Goal: Find specific page/section: Find specific page/section

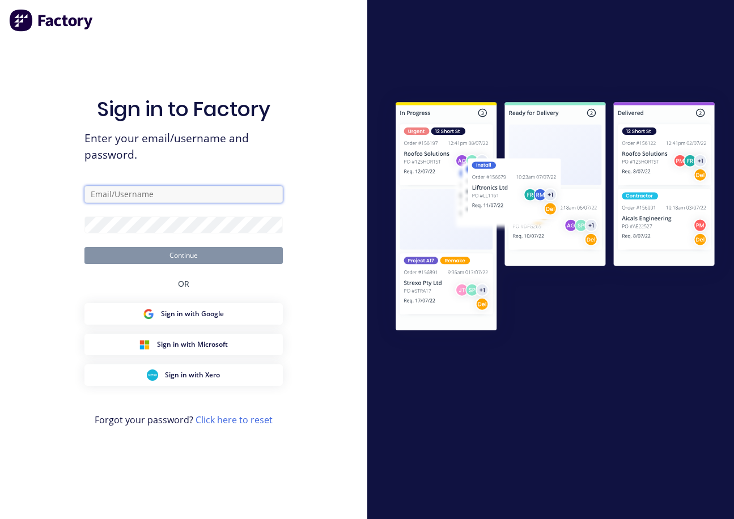
click at [170, 191] on input "text" at bounding box center [183, 194] width 198 height 17
type input "[PERSON_NAME][EMAIL_ADDRESS][DOMAIN_NAME]"
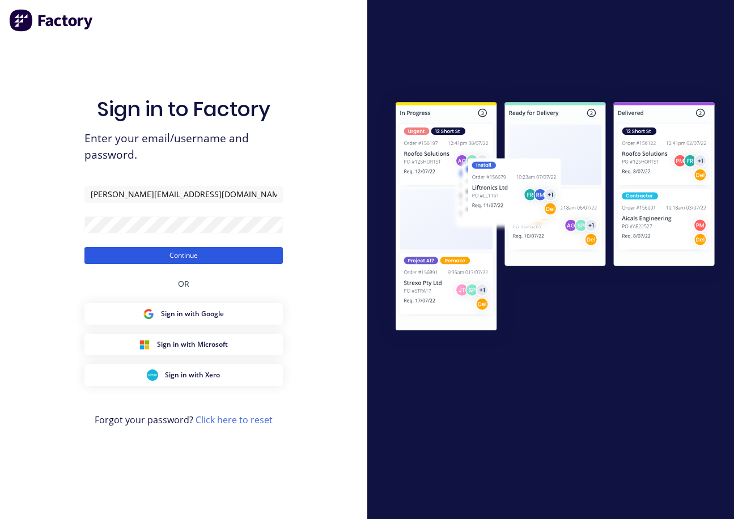
click at [192, 256] on button "Continue" at bounding box center [183, 255] width 198 height 17
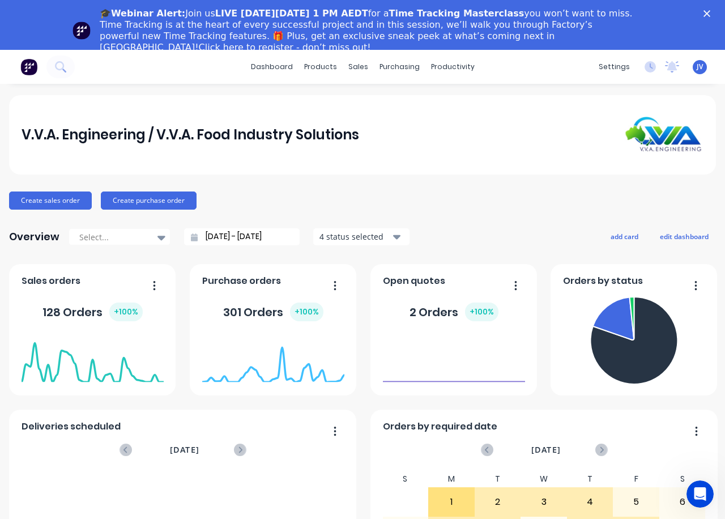
click at [711, 12] on div "🎓Webinar Alert: Join us LIVE [DATE][DATE] 1 PM AEDT for a Time Tracking Masterc…" at bounding box center [362, 31] width 725 height 52
click at [711, 11] on icon "Close" at bounding box center [707, 13] width 7 height 7
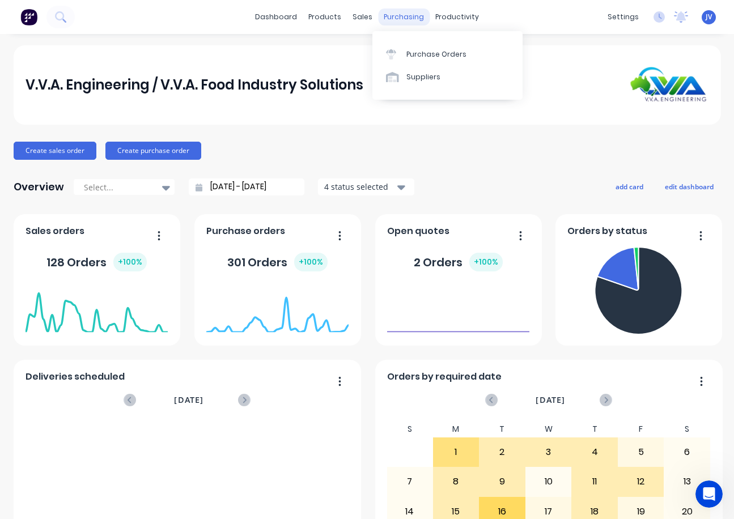
click at [389, 20] on div "purchasing" at bounding box center [404, 17] width 52 height 17
click at [426, 53] on div "Purchase Orders" at bounding box center [436, 54] width 60 height 10
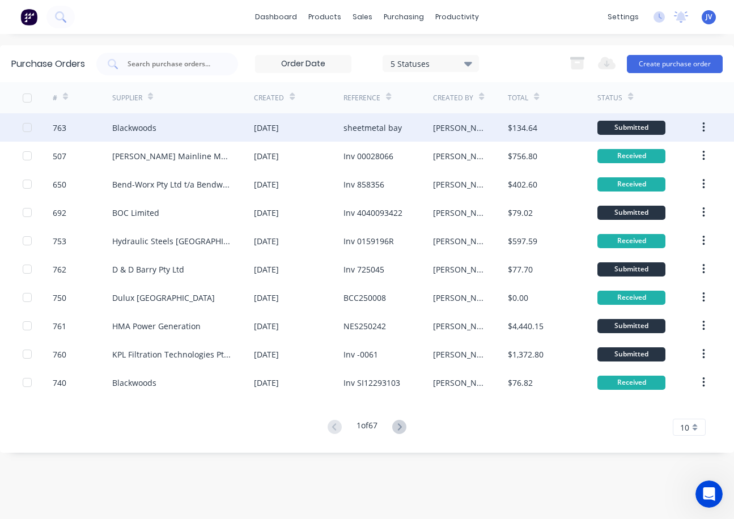
click at [62, 129] on div "763" at bounding box center [60, 128] width 14 height 12
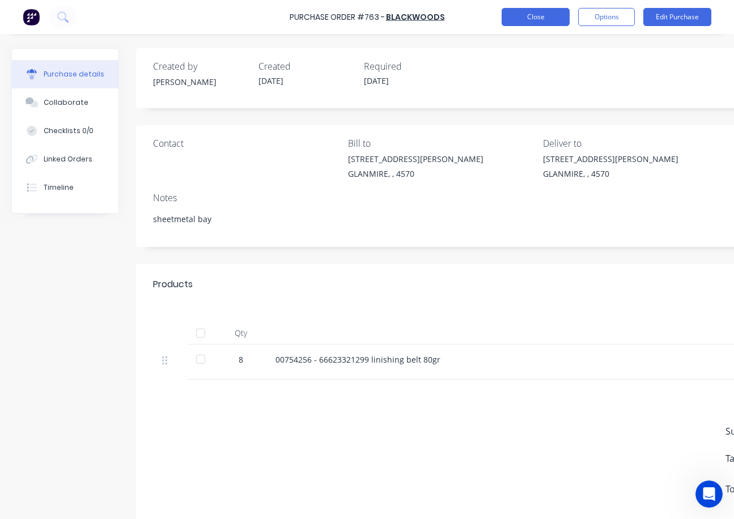
click at [541, 16] on button "Close" at bounding box center [536, 17] width 68 height 18
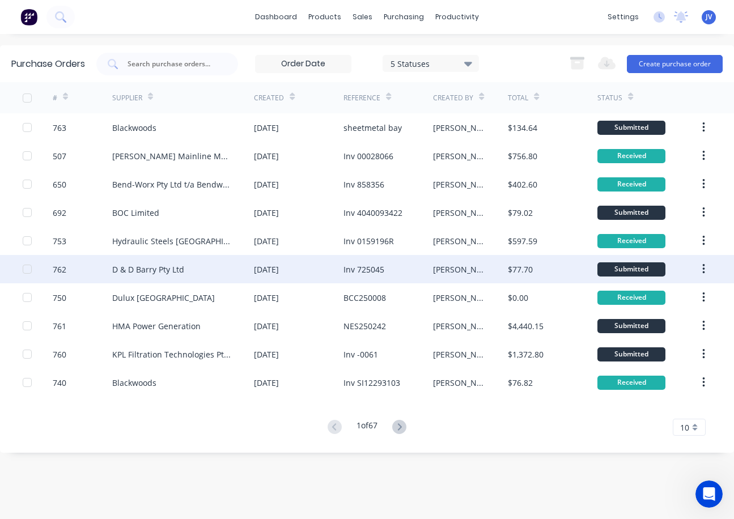
click at [58, 268] on div "762" at bounding box center [60, 270] width 14 height 12
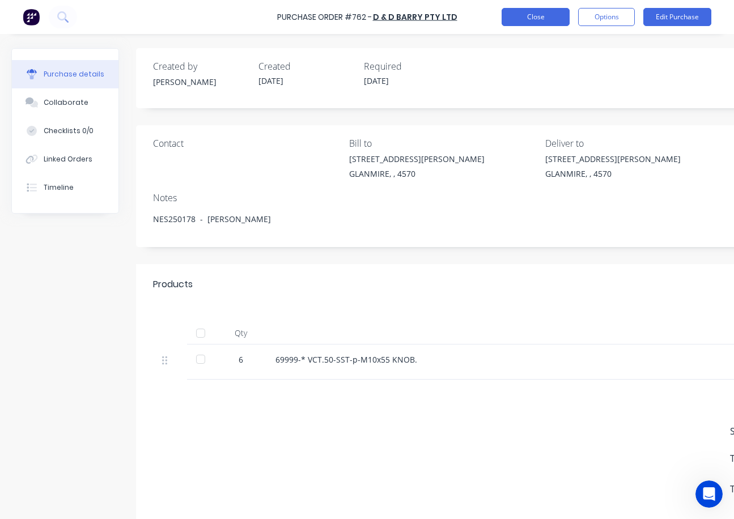
click at [516, 16] on button "Close" at bounding box center [536, 17] width 68 height 18
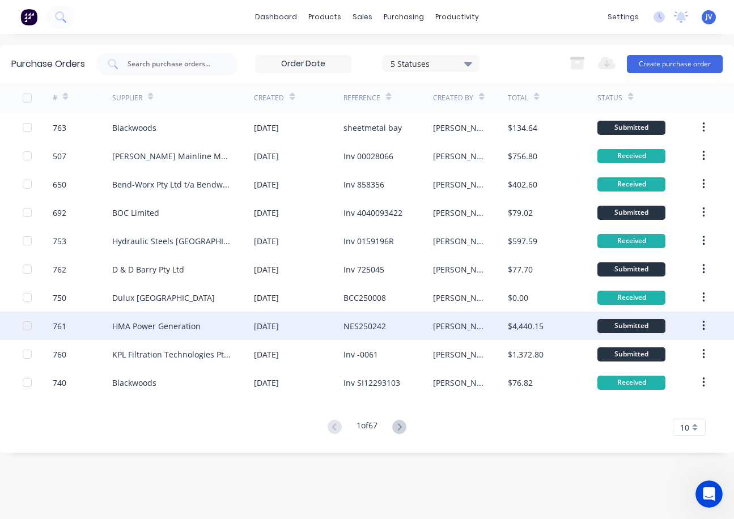
click at [56, 325] on div "761" at bounding box center [60, 326] width 14 height 12
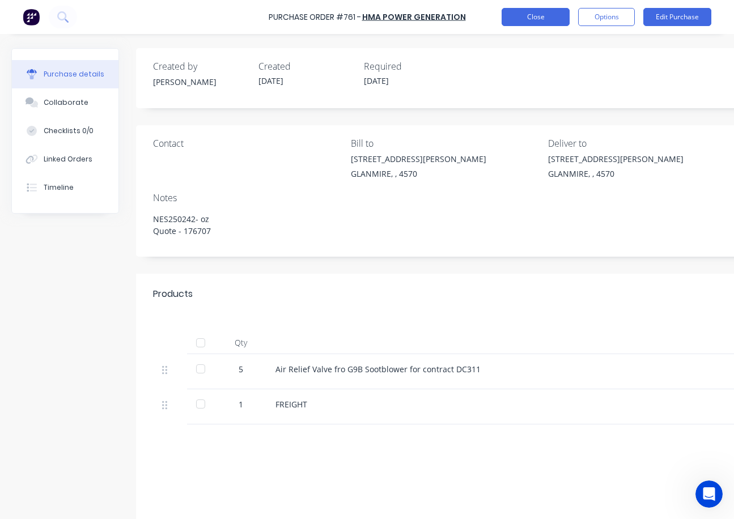
click at [525, 15] on button "Close" at bounding box center [536, 17] width 68 height 18
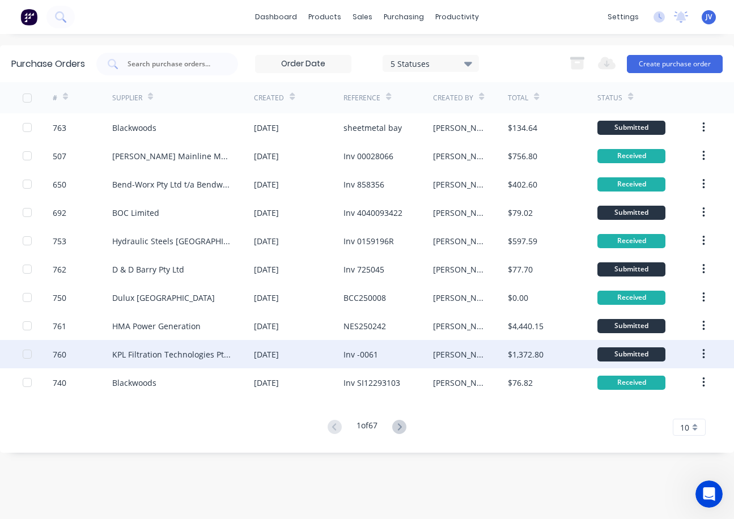
click at [61, 355] on div "760" at bounding box center [60, 355] width 14 height 12
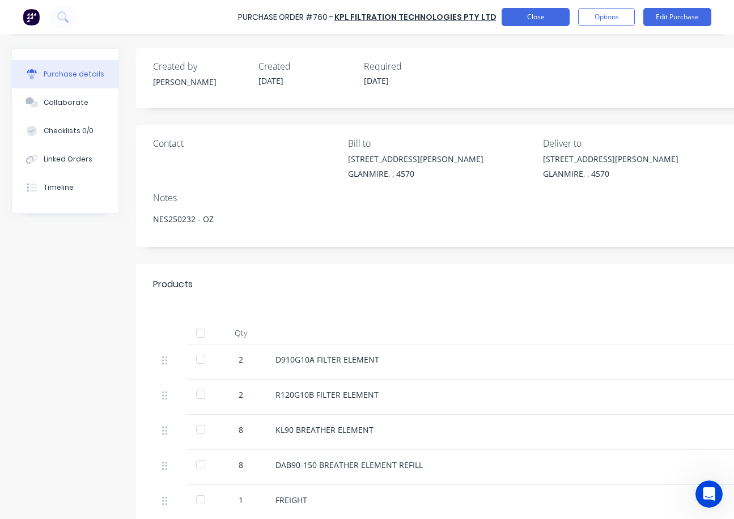
click at [525, 20] on button "Close" at bounding box center [536, 17] width 68 height 18
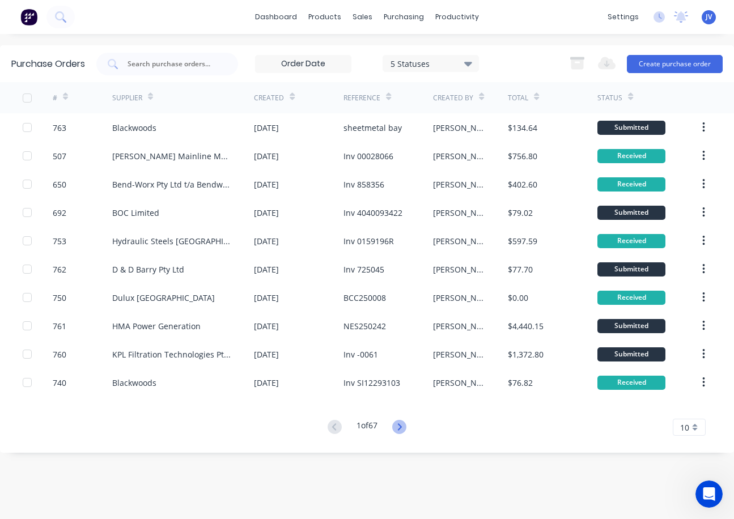
click at [404, 428] on icon at bounding box center [399, 427] width 14 height 14
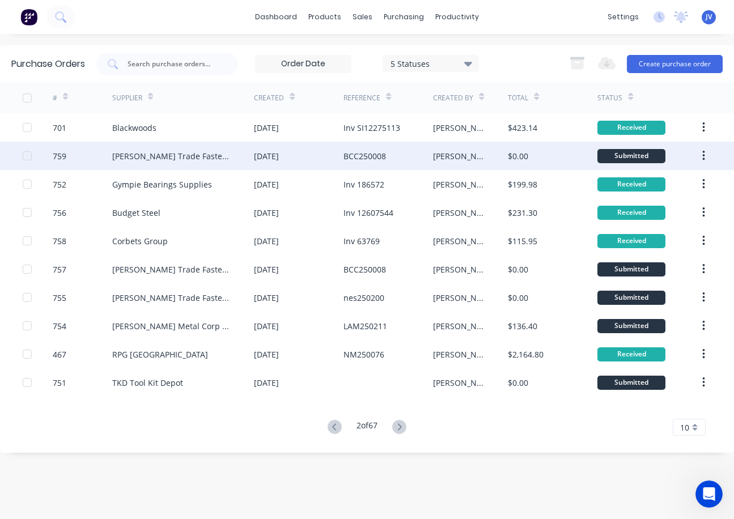
click at [58, 156] on div "759" at bounding box center [60, 156] width 14 height 12
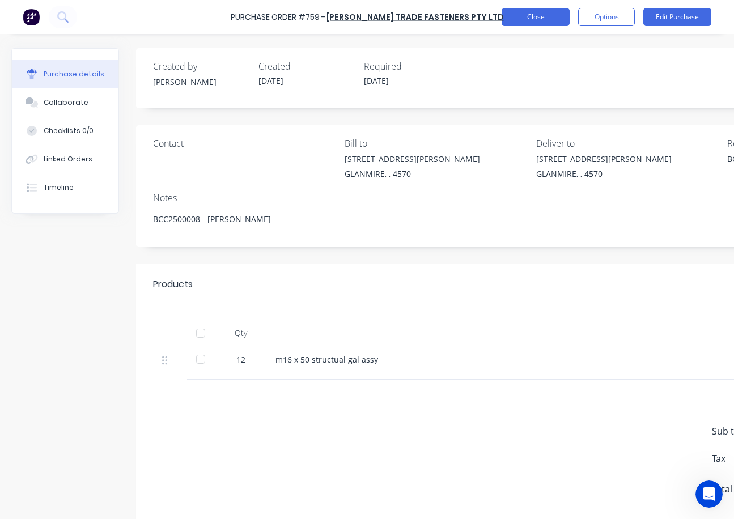
click at [539, 20] on button "Close" at bounding box center [536, 17] width 68 height 18
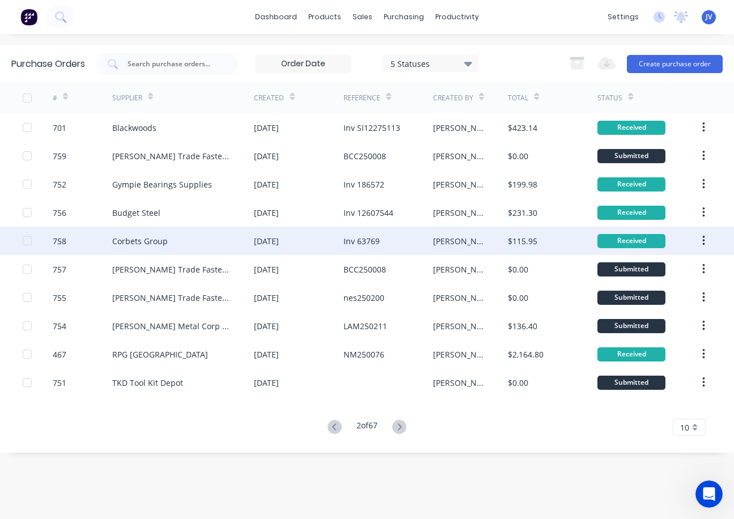
click at [61, 241] on div "758" at bounding box center [60, 241] width 14 height 12
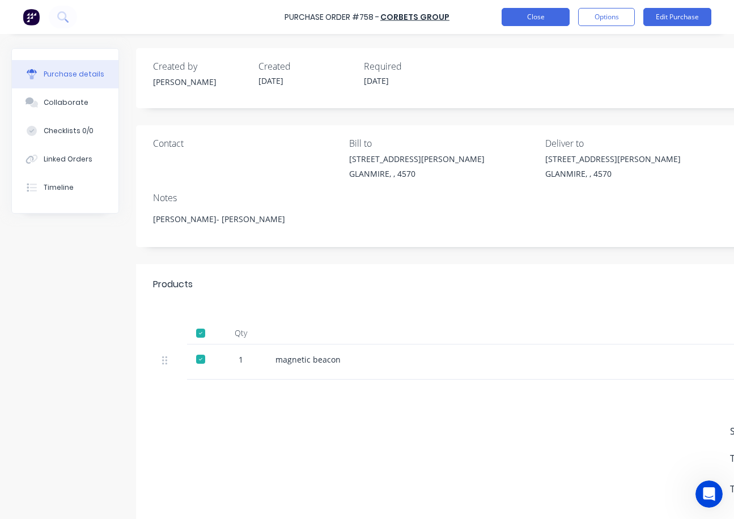
click at [544, 16] on button "Close" at bounding box center [536, 17] width 68 height 18
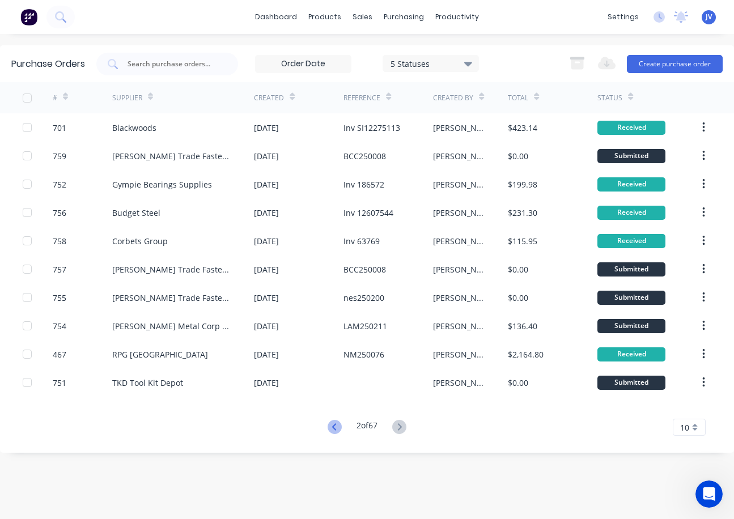
click at [332, 431] on icon at bounding box center [335, 427] width 14 height 14
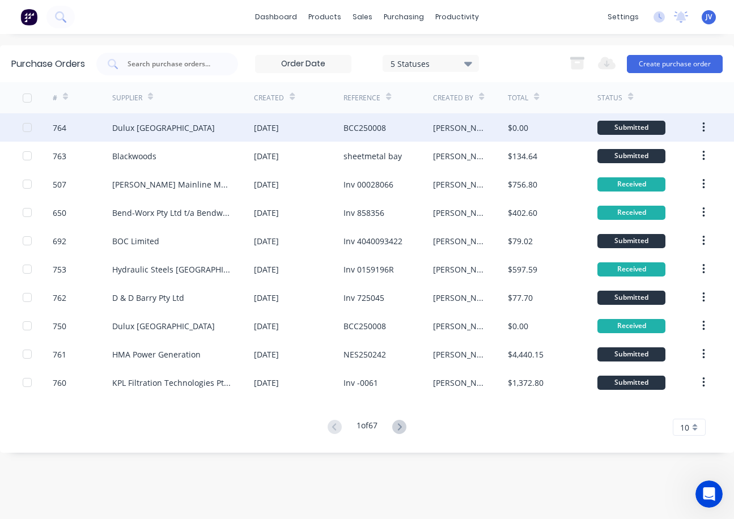
click at [58, 129] on div "764" at bounding box center [60, 128] width 14 height 12
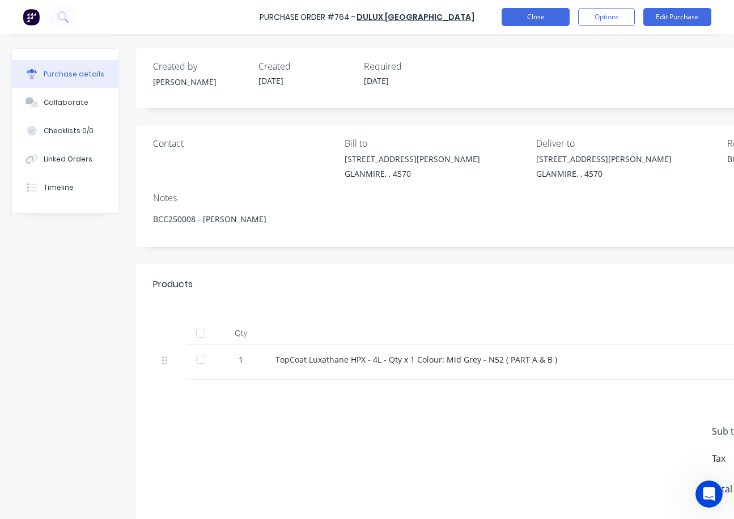
click at [541, 20] on button "Close" at bounding box center [536, 17] width 68 height 18
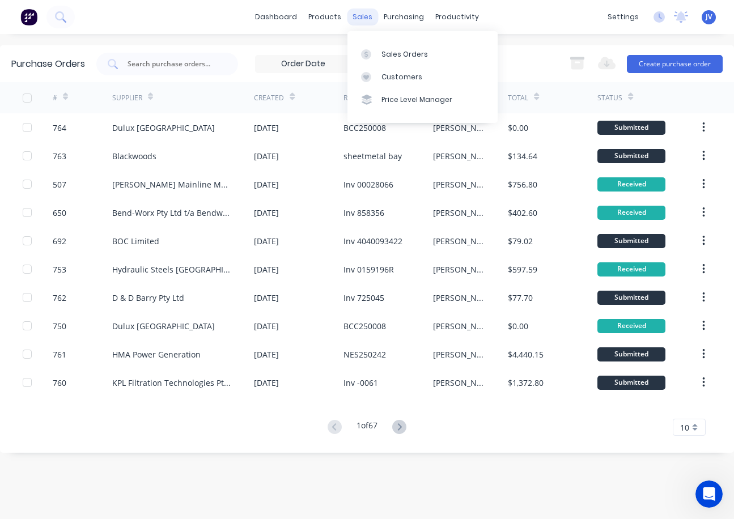
click at [355, 16] on div "sales" at bounding box center [362, 17] width 31 height 17
click at [382, 57] on div "Sales Orders" at bounding box center [404, 54] width 46 height 10
